Goal: Find specific page/section: Find specific page/section

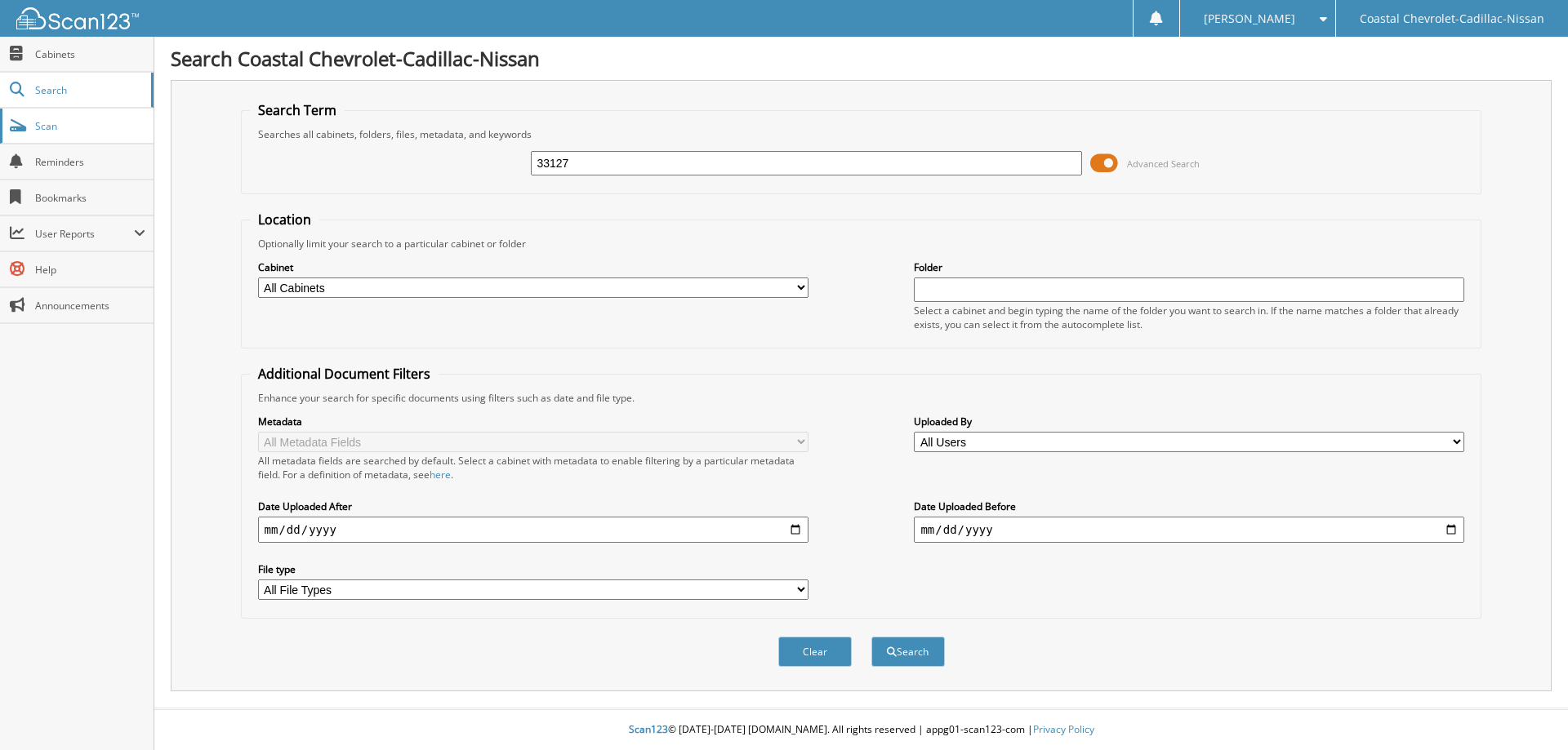
type input "33127"
click at [871, 637] on button "Search" at bounding box center [908, 652] width 73 height 31
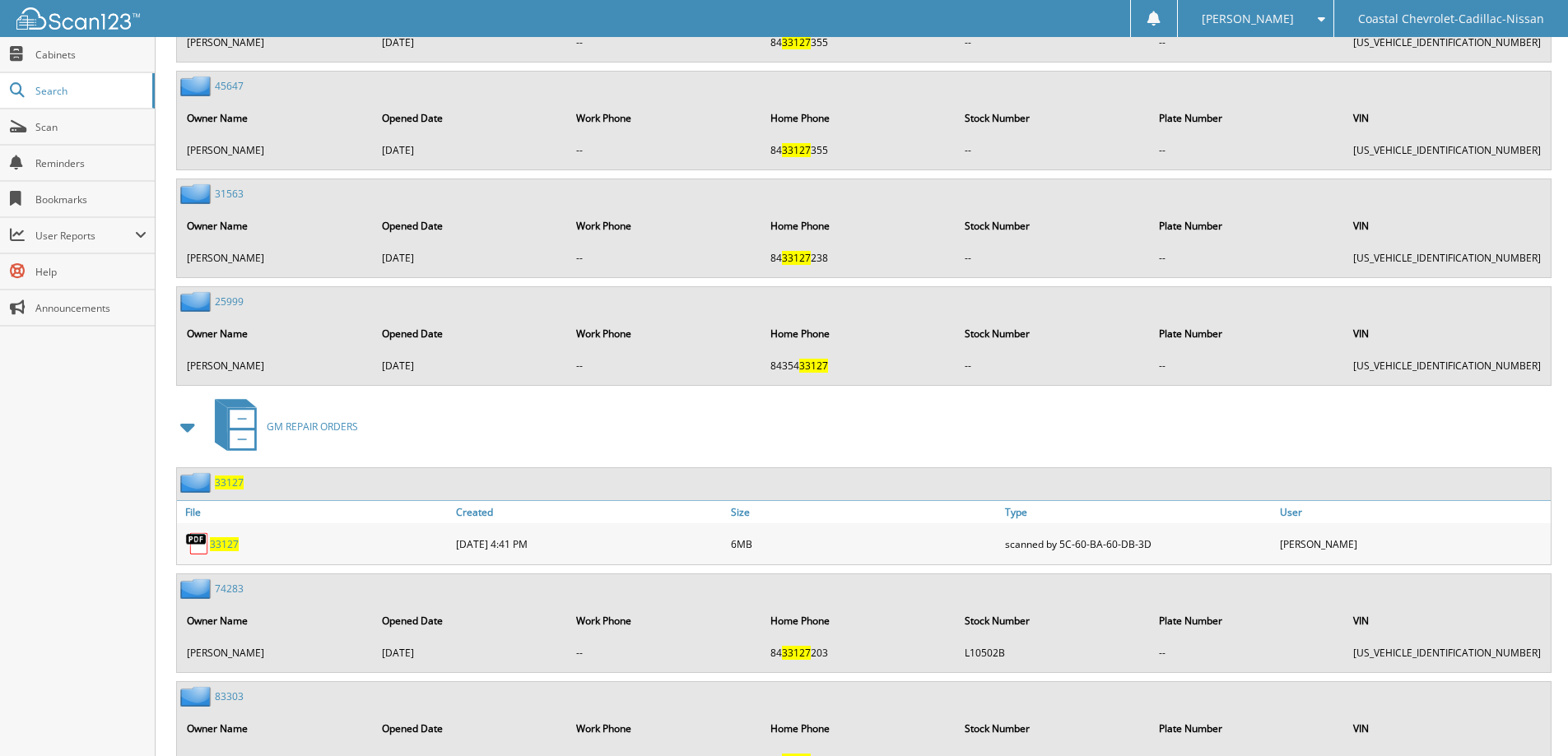
scroll to position [1070, 0]
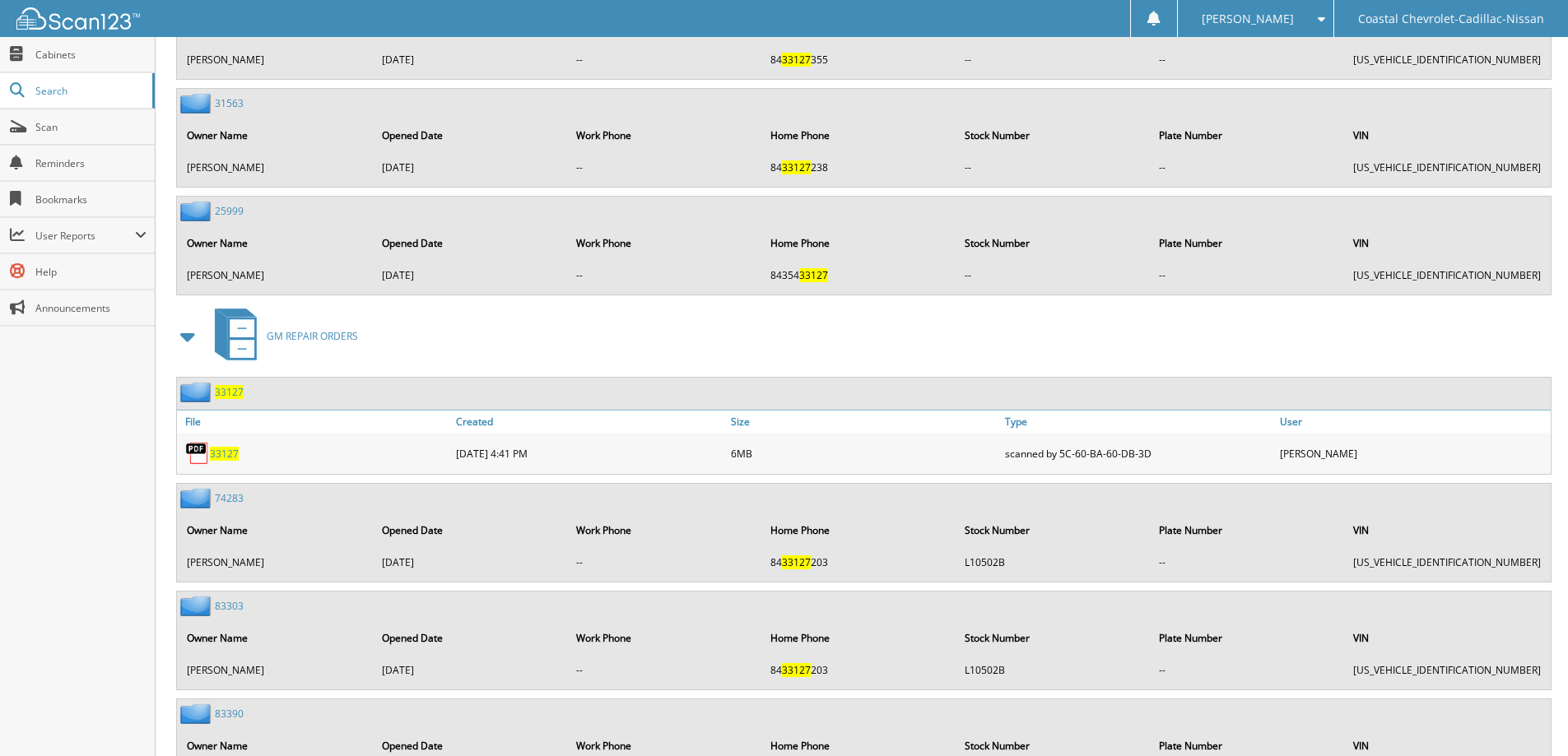
click at [229, 392] on span "33127" at bounding box center [230, 392] width 29 height 14
